Goal: Navigation & Orientation: Find specific page/section

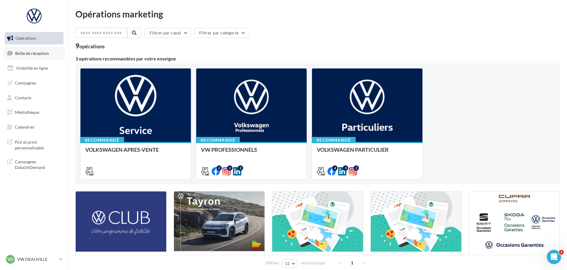
click at [42, 52] on span "Boîte de réception" at bounding box center [32, 52] width 34 height 5
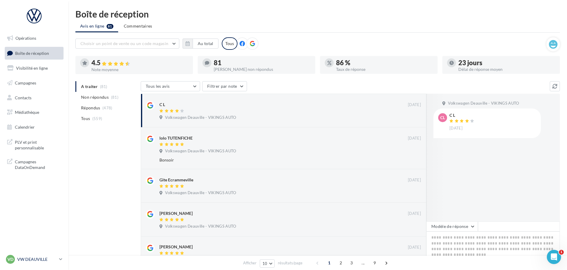
click at [37, 259] on p "VW DEAUVILLE" at bounding box center [36, 260] width 39 height 6
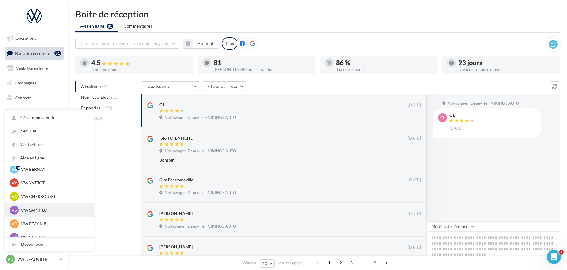
scroll to position [30, 0]
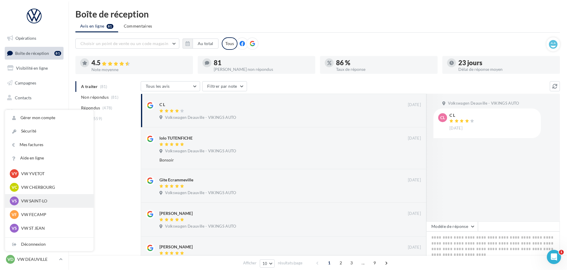
click at [41, 201] on p "VW SAINT-LO" at bounding box center [53, 201] width 65 height 6
